Goal: Information Seeking & Learning: Learn about a topic

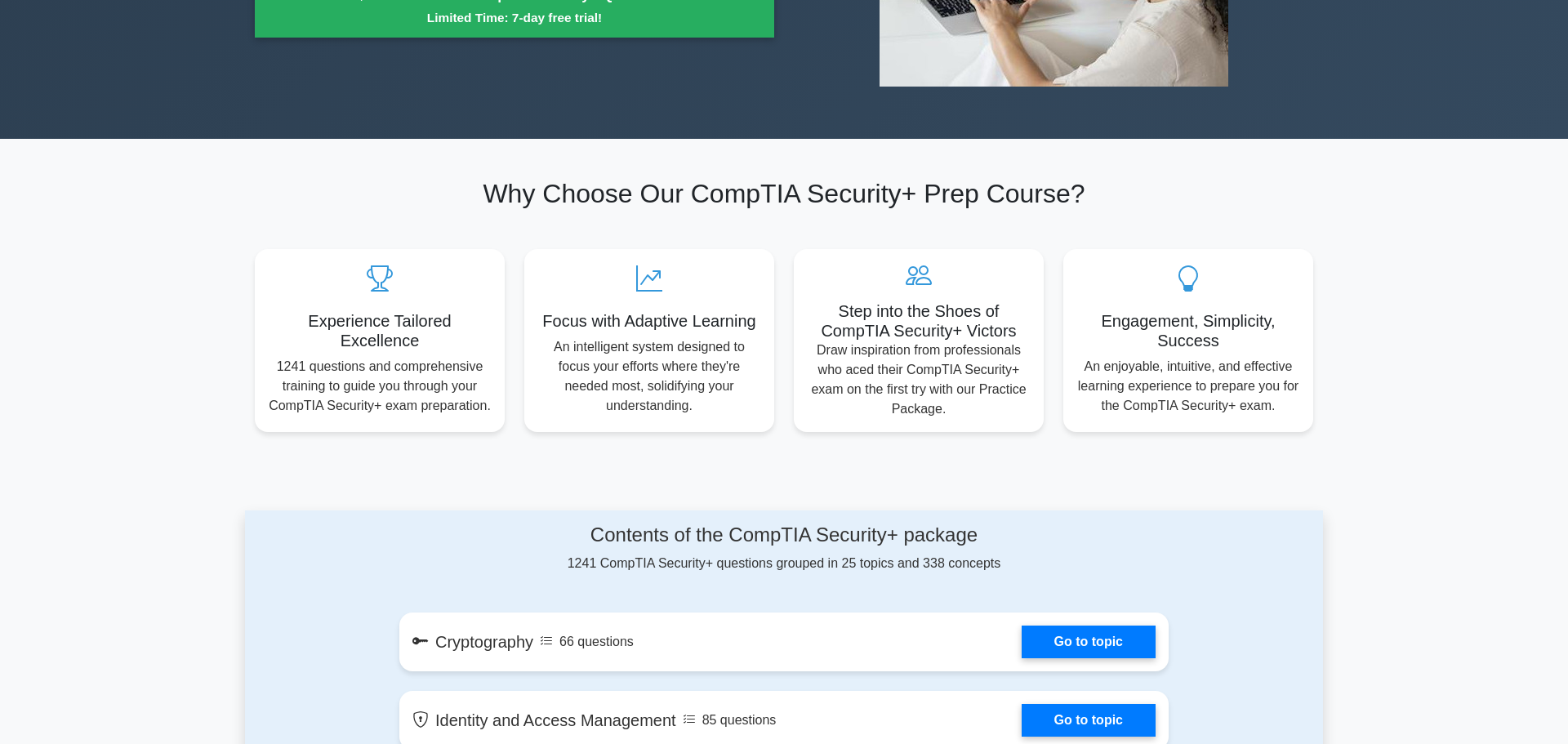
scroll to position [384, 0]
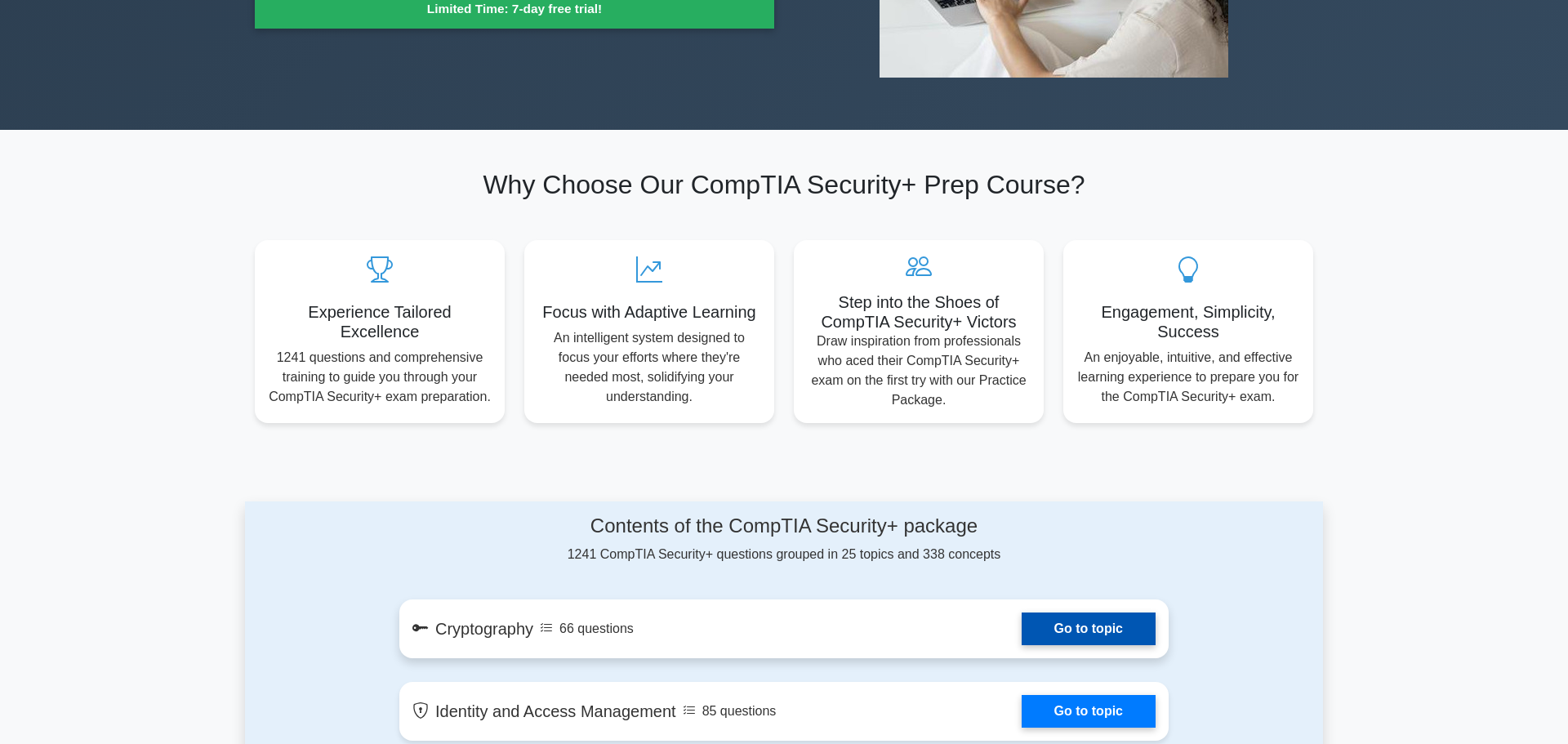
click at [1085, 629] on link "Go to topic" at bounding box center [1089, 629] width 134 height 33
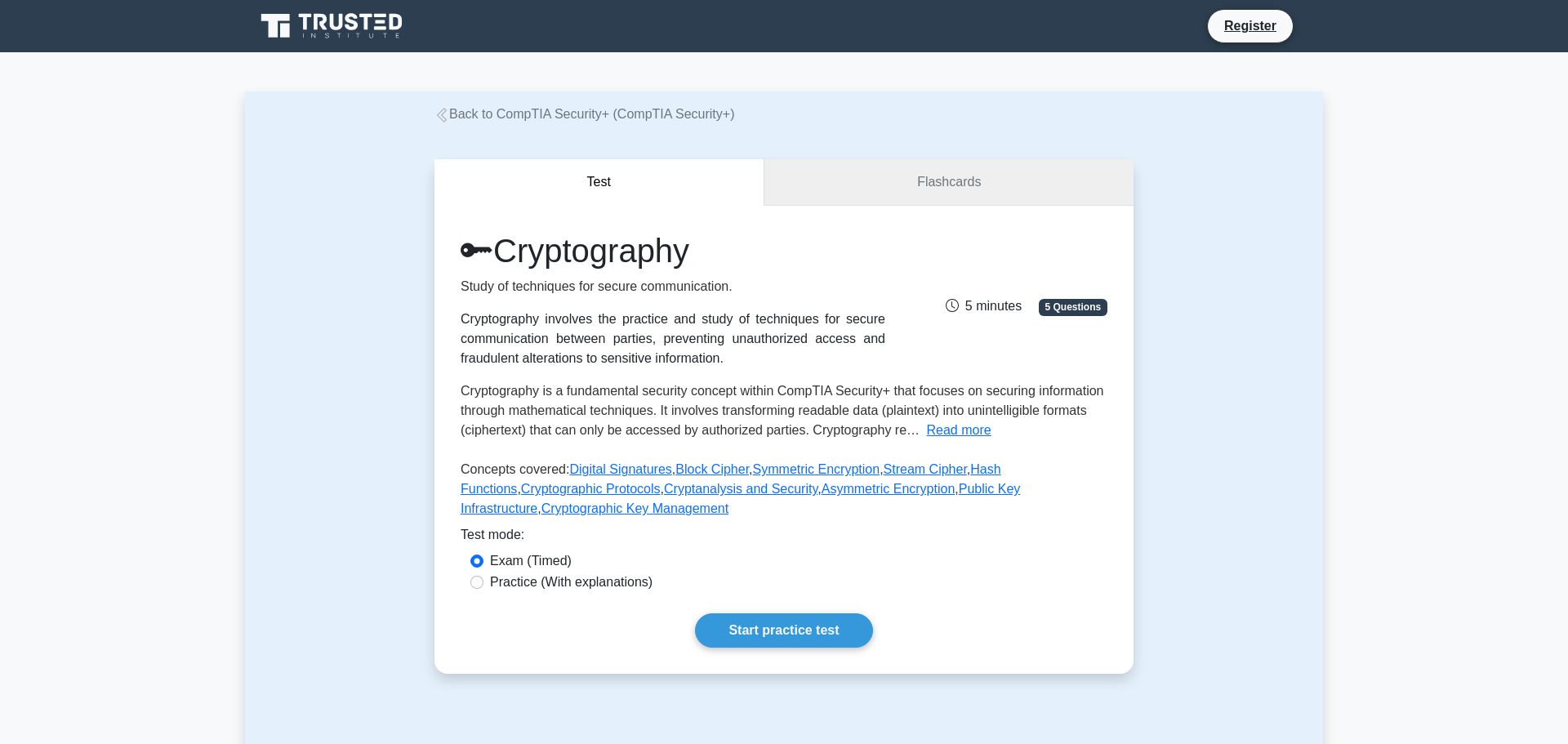
click at [915, 172] on link "Flashcards" at bounding box center [948, 183] width 369 height 47
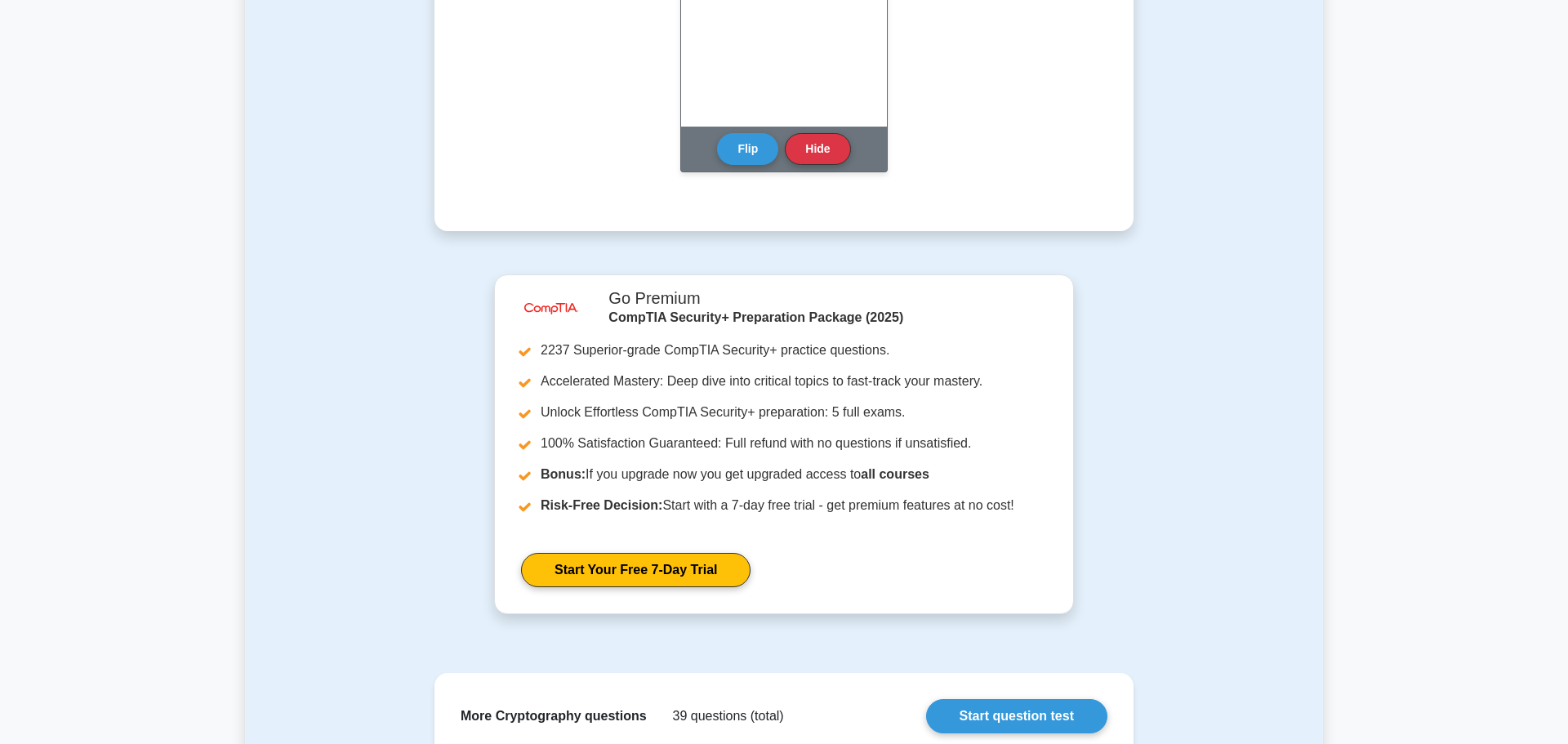
scroll to position [1332, 0]
